Goal: Find specific page/section

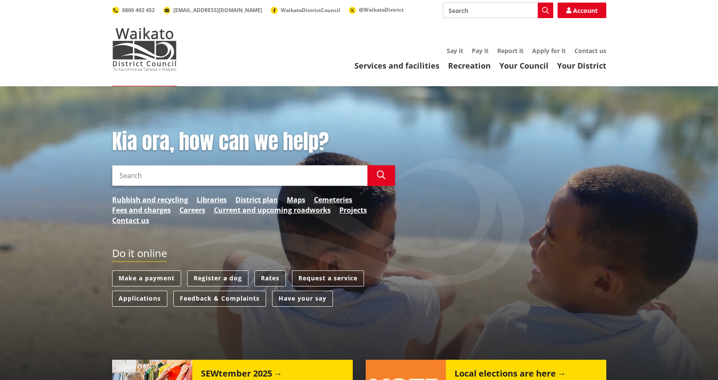
click at [269, 278] on link "Rates" at bounding box center [269, 278] width 31 height 16
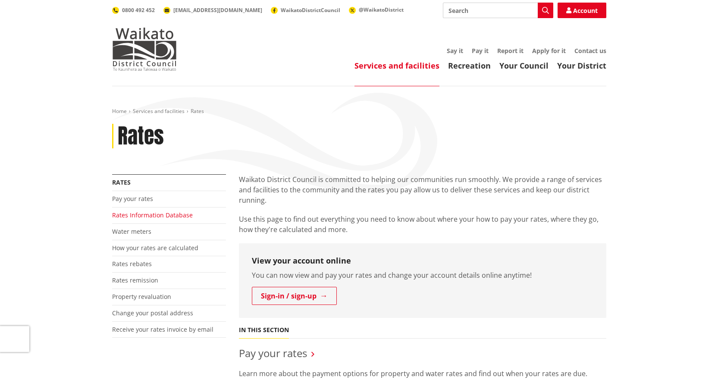
click at [134, 216] on link "Rates Information Database" at bounding box center [152, 215] width 81 height 8
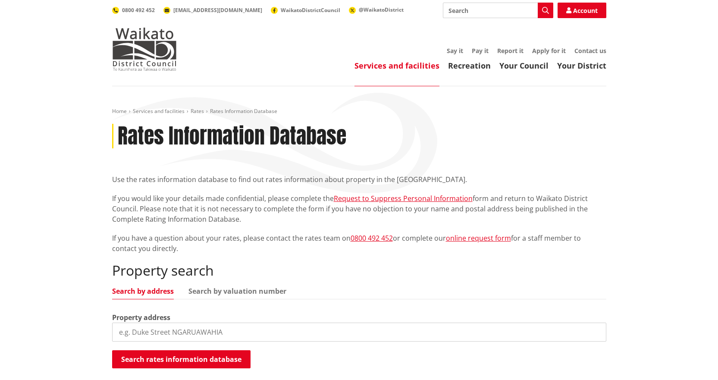
click at [238, 331] on input "search" at bounding box center [359, 331] width 494 height 19
type input "41 bellevue road"
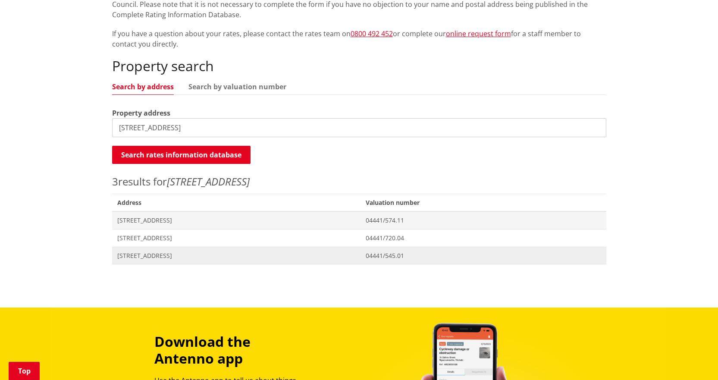
scroll to position [215, 0]
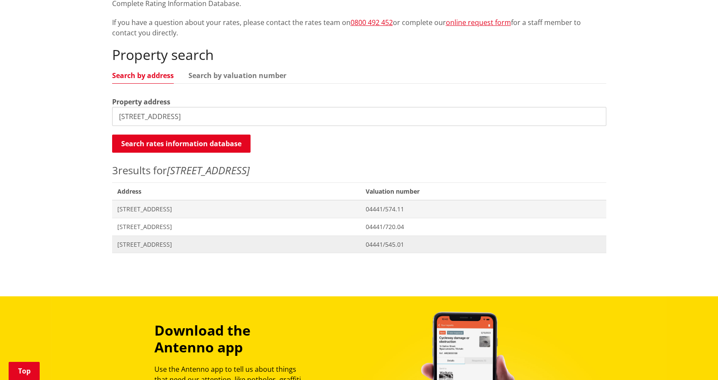
click at [134, 245] on span "41 Bellevue Road TAUWHARE" at bounding box center [236, 244] width 238 height 9
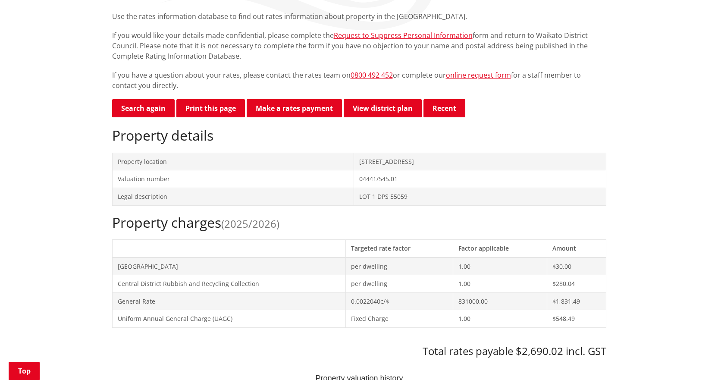
scroll to position [172, 0]
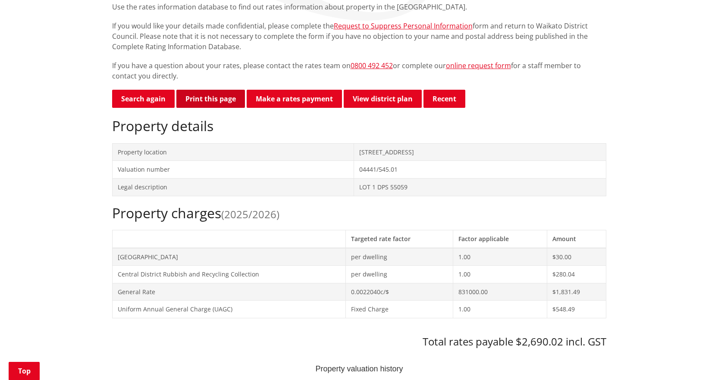
click at [210, 96] on button "Print this page" at bounding box center [210, 99] width 69 height 18
